Goal: Communication & Community: Participate in discussion

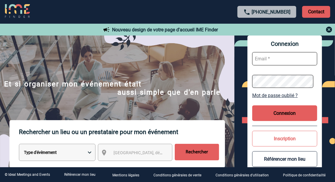
click at [274, 59] on input "text" at bounding box center [284, 58] width 65 height 13
type input "helene.barthelme@capgemini.com"
click at [280, 111] on button "Connexion" at bounding box center [284, 113] width 65 height 16
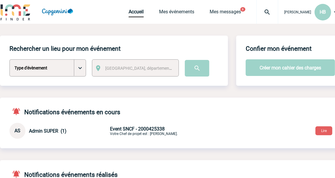
click at [145, 130] on span "Event SNCF - 2000425338" at bounding box center [137, 129] width 55 height 6
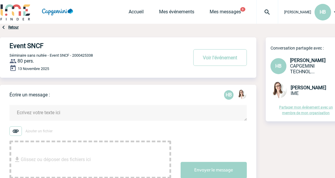
click at [57, 115] on textarea at bounding box center [128, 113] width 238 height 16
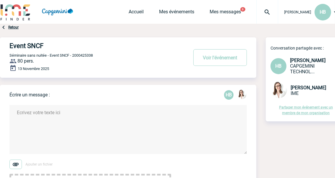
click at [43, 114] on textarea at bounding box center [128, 129] width 238 height 49
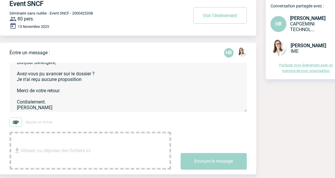
scroll to position [59, 0]
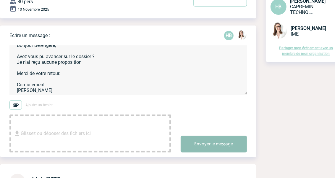
type textarea "Bonjour Bérengère, Avez-vous pu avancer sur le dossier ? Je n'ai reçu aucune pr…"
click at [195, 143] on button "Envoyer le message" at bounding box center [214, 144] width 66 height 17
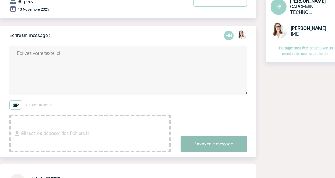
scroll to position [0, 0]
